Goal: Check status

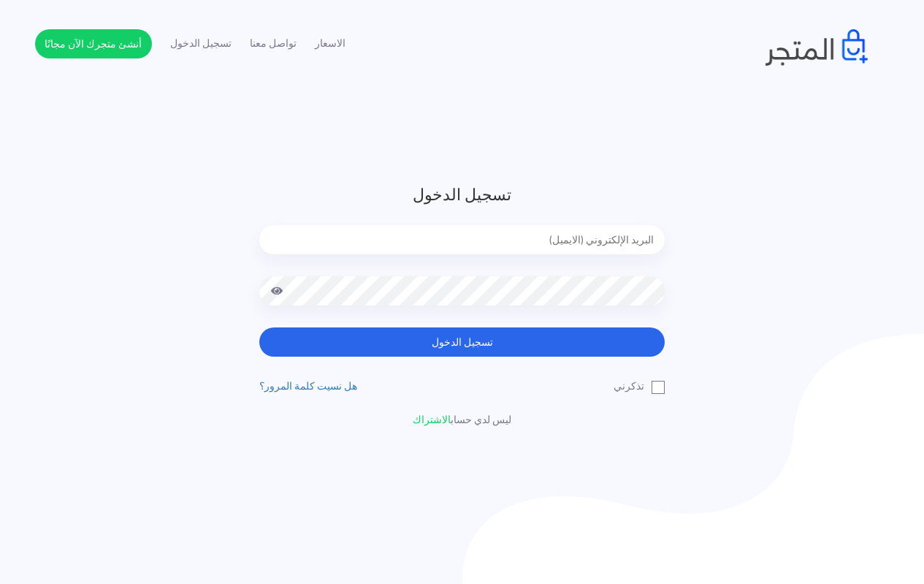
click at [460, 230] on input "email" at bounding box center [461, 239] width 405 height 29
type input "[EMAIL_ADDRESS][DOMAIN_NAME]"
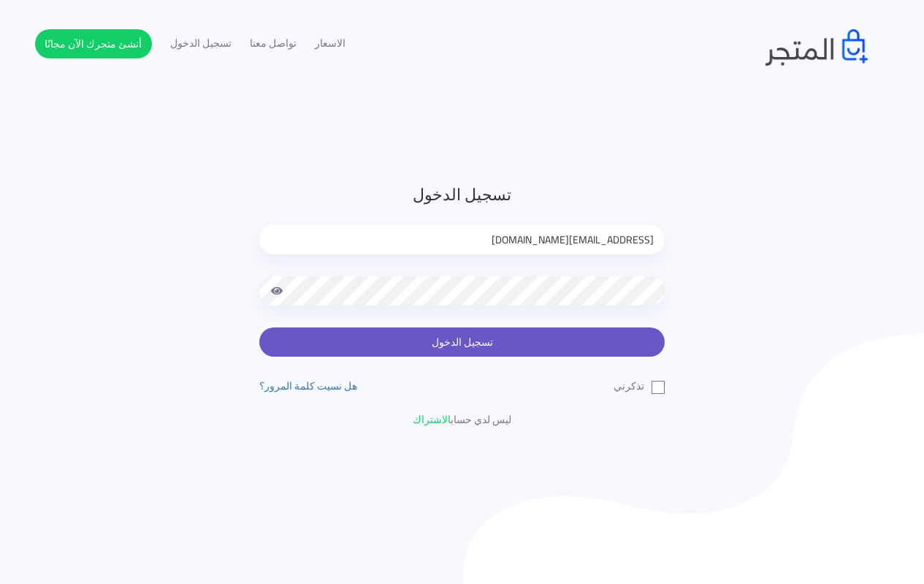
click at [433, 347] on button "تسجيل الدخول" at bounding box center [461, 341] width 405 height 29
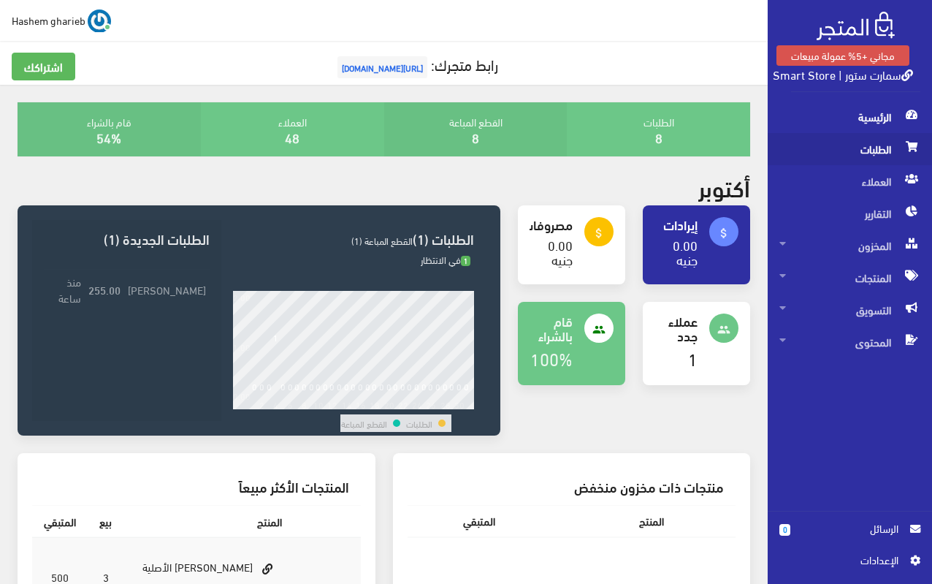
click at [875, 150] on span "الطلبات" at bounding box center [849, 149] width 141 height 32
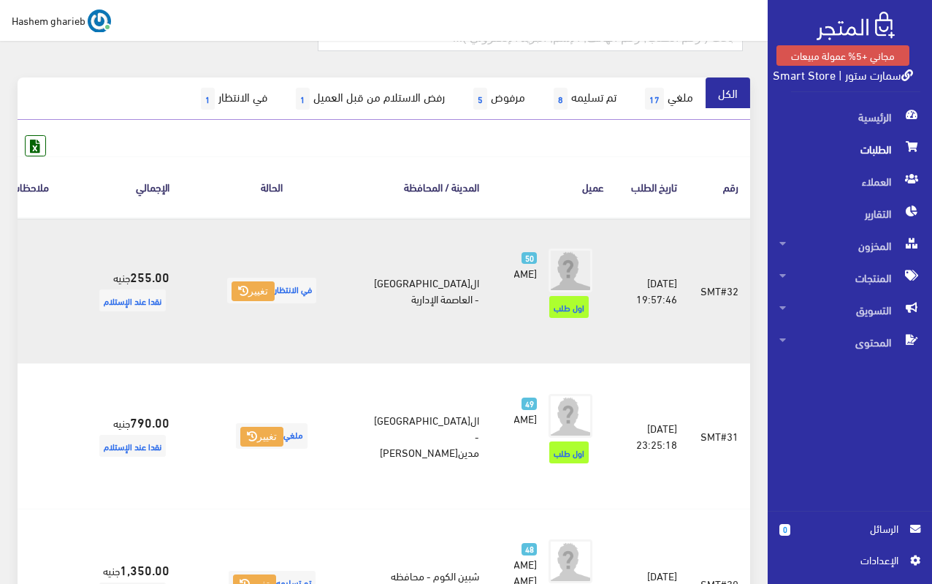
scroll to position [219, 0]
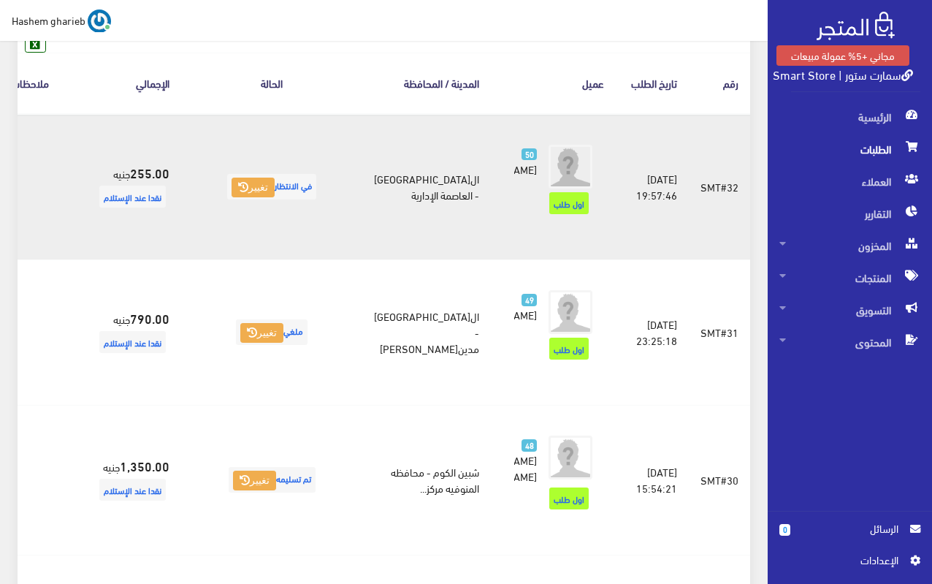
click at [84, 260] on td at bounding box center [29, 187] width 109 height 146
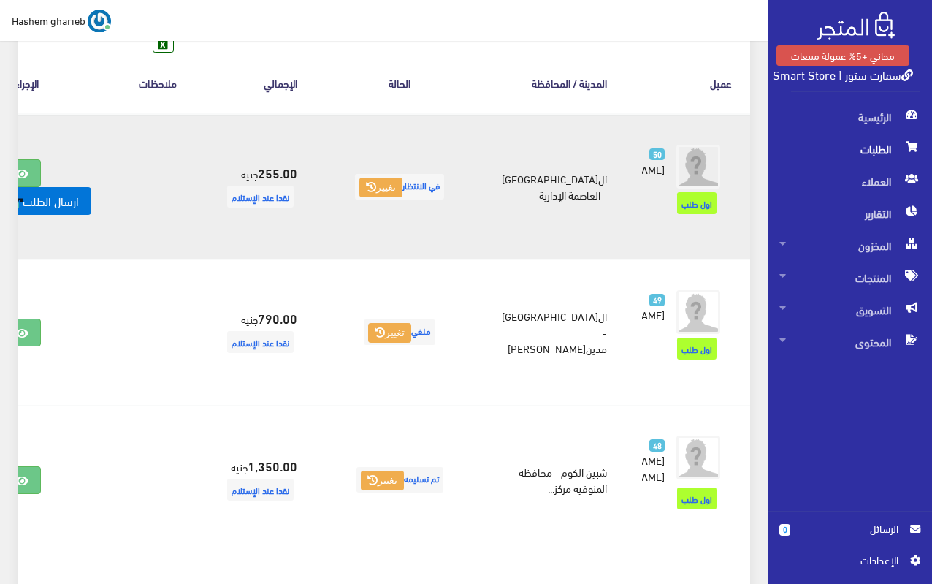
scroll to position [0, -134]
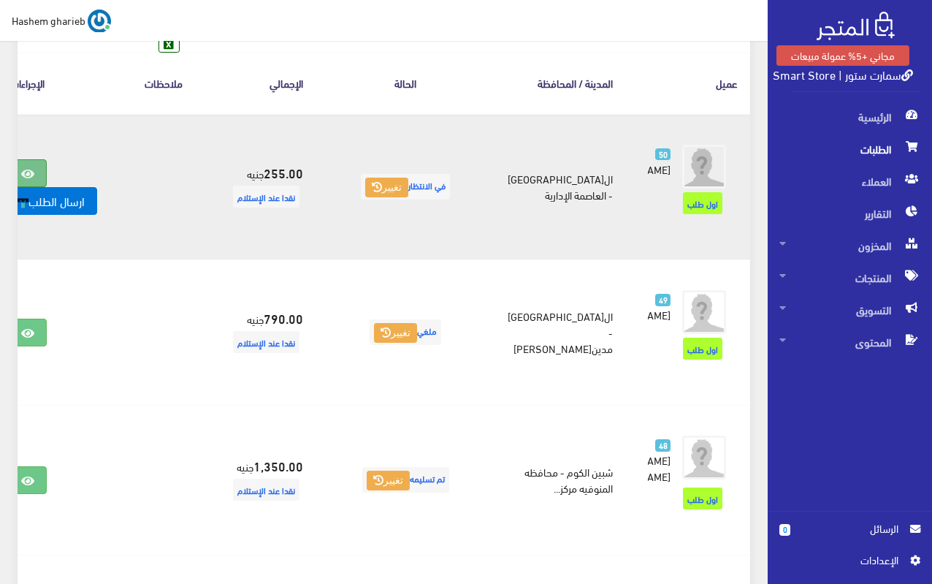
click at [47, 187] on link at bounding box center [28, 173] width 38 height 28
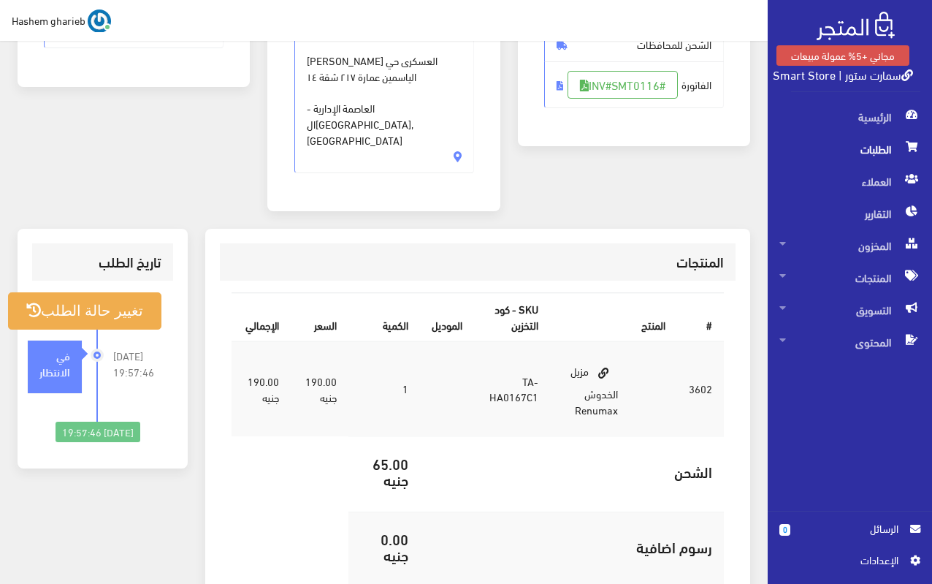
scroll to position [365, 0]
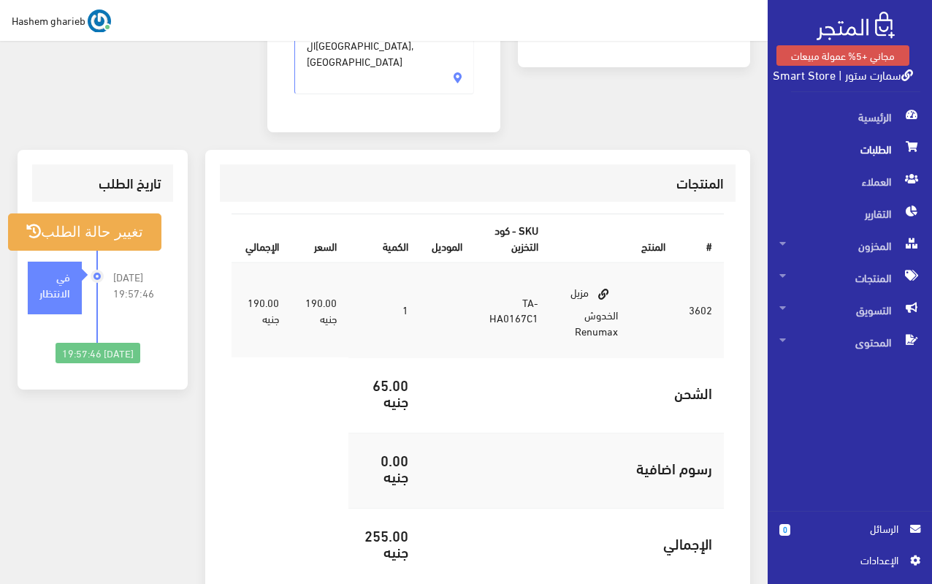
drag, startPoint x: 586, startPoint y: 245, endPoint x: 568, endPoint y: 281, distance: 40.8
click at [568, 281] on td "مزيل الخدوش Renumax" at bounding box center [590, 309] width 80 height 95
copy td "مزيل الخدوش Renumax"
click at [459, 384] on h5 "الشحن" at bounding box center [572, 392] width 280 height 16
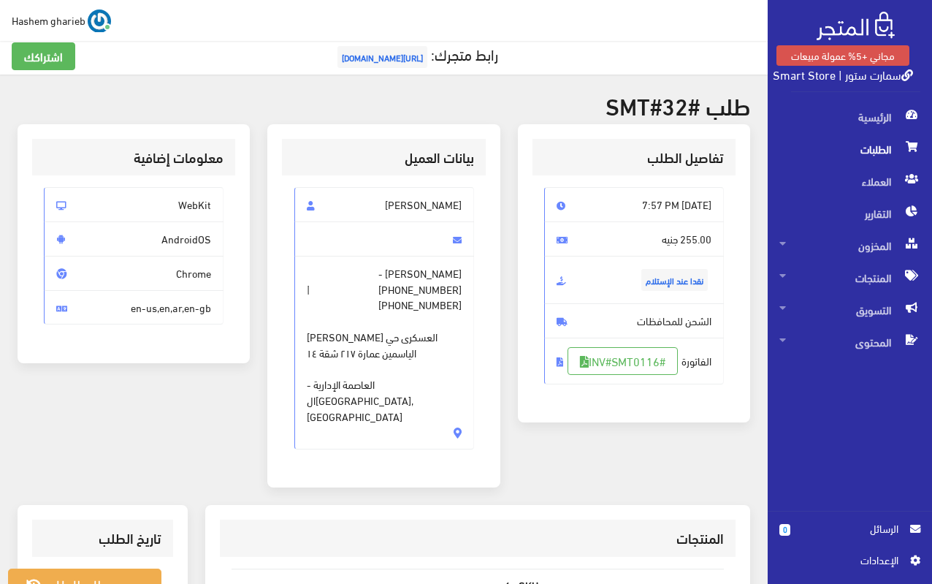
scroll to position [0, 0]
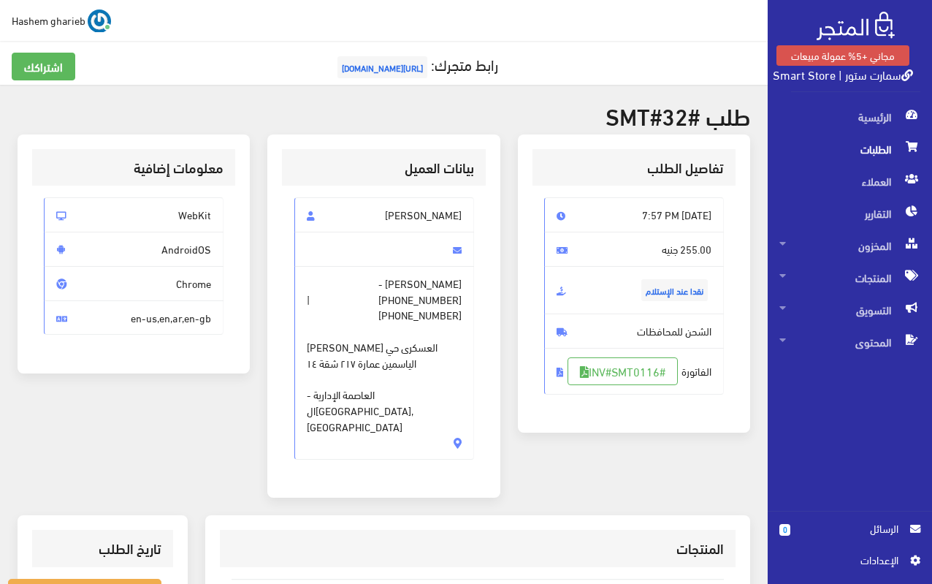
click at [412, 213] on span "احمد اسماعيل محمد" at bounding box center [384, 214] width 180 height 35
copy span "احمد اسماعيل محمد"
click at [444, 332] on span "الكيان العسكرى حي الياسمين عمارة ٢١٧ شقة ١٤ العاصمة الإدارية - القاهرة, مصر" at bounding box center [384, 378] width 155 height 111
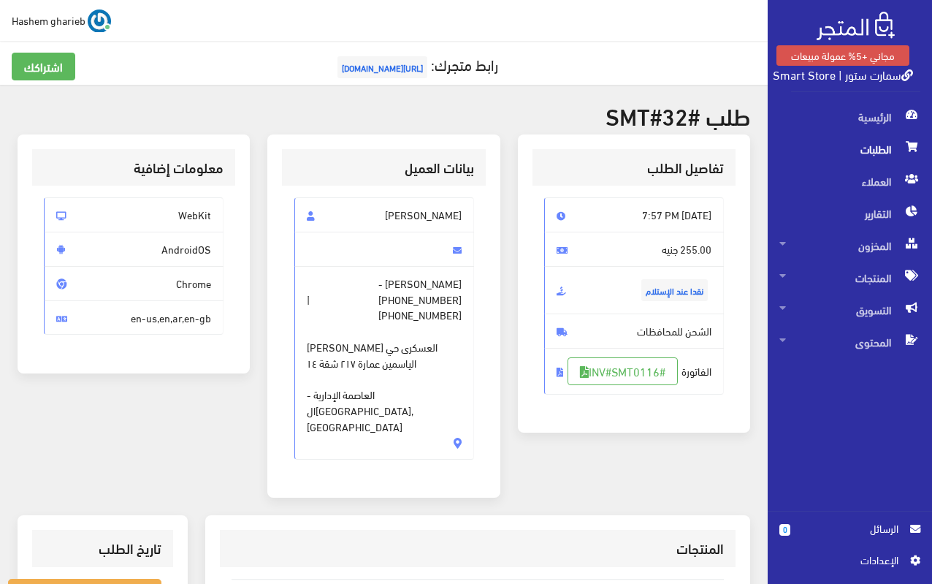
click at [429, 333] on span "الكيان العسكرى حي الياسمين عمارة ٢١٧ شقة ١٤ العاصمة الإدارية - القاهرة, مصر" at bounding box center [384, 378] width 155 height 111
click at [397, 330] on span "الكيان العسكرى حي الياسمين عمارة ٢١٧ شقة ١٤ العاصمة الإدارية - القاهرة, مصر" at bounding box center [384, 378] width 155 height 111
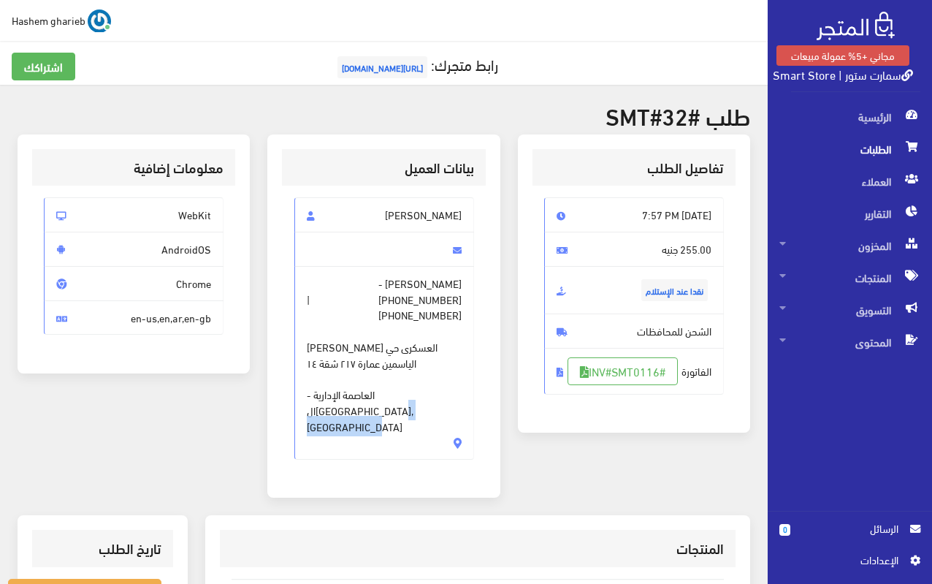
drag, startPoint x: 400, startPoint y: 378, endPoint x: 463, endPoint y: 380, distance: 62.8
click at [463, 380] on span "احمد اسماعيل محمد - +201112590080 | +201010769015 الكيان العسكرى حي الياسمين عم…" at bounding box center [384, 363] width 180 height 194
copy span "العاصمة الإدارية"
drag, startPoint x: 380, startPoint y: 218, endPoint x: 461, endPoint y: 210, distance: 81.4
click at [461, 210] on span "احمد اسماعيل محمد" at bounding box center [384, 214] width 180 height 35
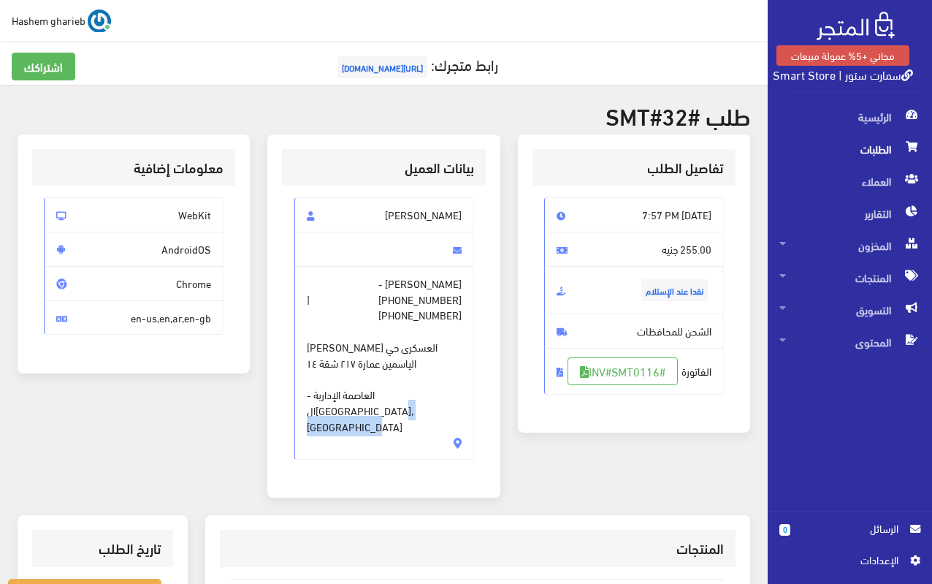
copy span "احمد اسماعيل محمد"
click at [496, 293] on div "بيانات العميل احمد اسماعيل محمد احمد اسماعيل محمد - +201112590080 | +2010107690…" at bounding box center [383, 316] width 232 height 364
click at [438, 297] on span "+201112590080" at bounding box center [419, 299] width 83 height 16
drag, startPoint x: 400, startPoint y: 302, endPoint x: 465, endPoint y: 294, distance: 66.1
click at [465, 294] on span "احمد اسماعيل محمد - +201112590080 | +201010769015 الكيان العسكرى حي الياسمين عم…" at bounding box center [384, 363] width 180 height 194
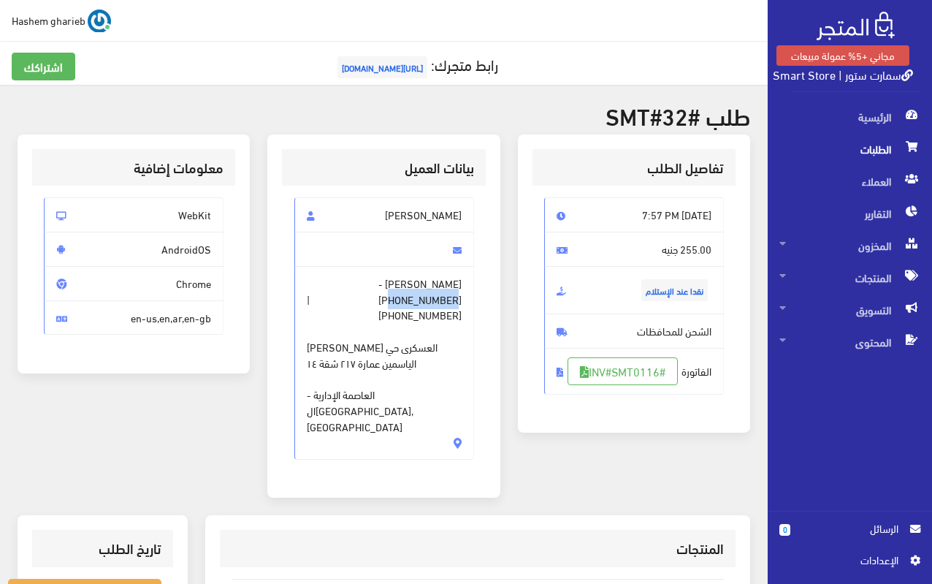
copy span "01112590080"
drag, startPoint x: 321, startPoint y: 297, endPoint x: 379, endPoint y: 305, distance: 59.1
click at [379, 307] on span "+201010769015" at bounding box center [419, 315] width 83 height 16
copy span "01010769015"
click at [663, 220] on span "Sat, Oct 4, 2025 7:57 PM" at bounding box center [634, 214] width 180 height 35
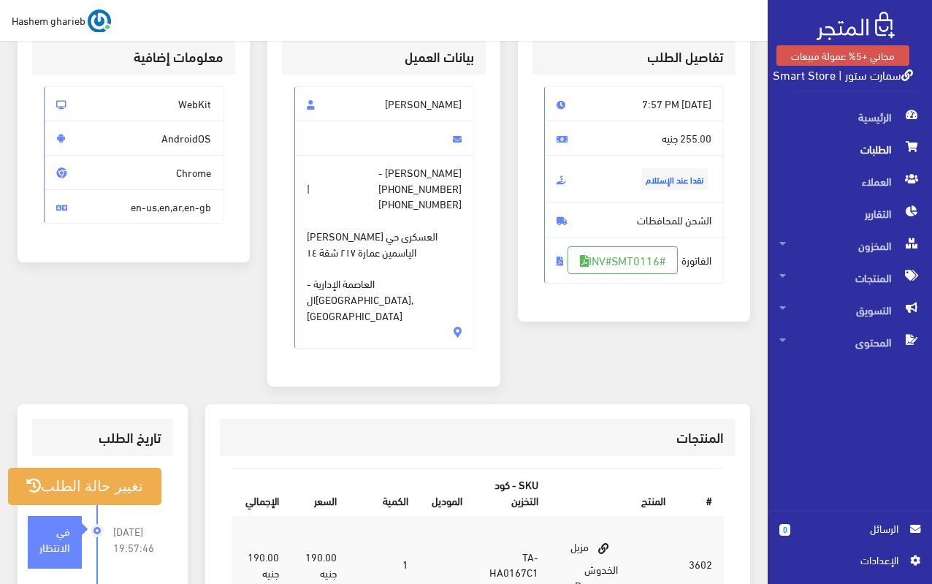
scroll to position [219, 0]
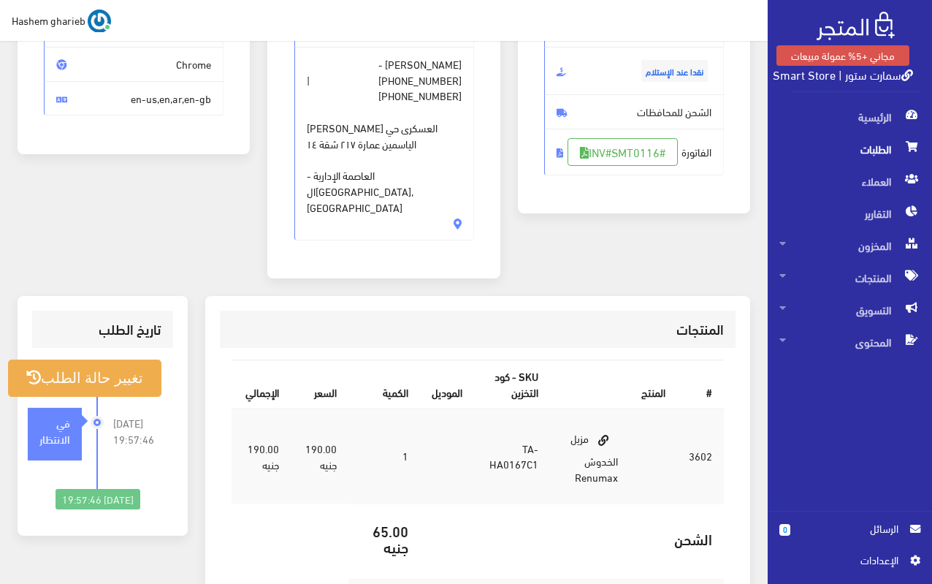
drag, startPoint x: 586, startPoint y: 389, endPoint x: 575, endPoint y: 429, distance: 42.3
click at [575, 429] on td "مزيل الخدوش Renumax" at bounding box center [590, 455] width 80 height 95
copy td "مزيل الخدوش Renumax"
click at [598, 296] on div "المنتجات # المنتج SKU - كود التخزين الموديل الكمية السعر اﻹجمالي 3602 TA-HA0167…" at bounding box center [477, 531] width 545 height 471
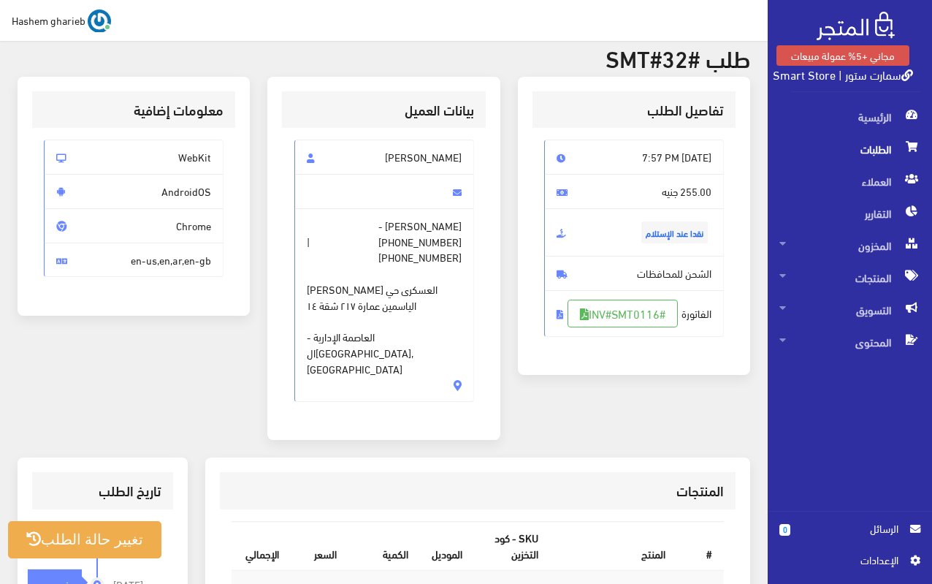
scroll to position [0, 0]
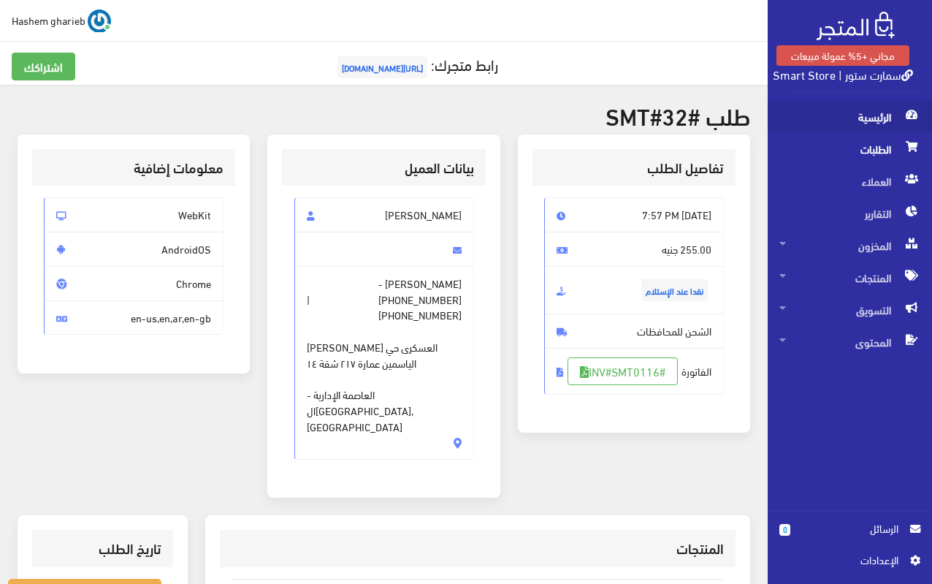
click at [864, 108] on span "الرئيسية" at bounding box center [849, 117] width 141 height 32
